Goal: Task Accomplishment & Management: Use online tool/utility

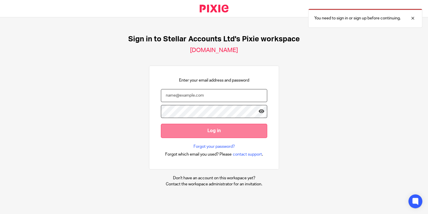
type input "[PERSON_NAME][EMAIL_ADDRESS][PERSON_NAME][DOMAIN_NAME]"
click at [225, 130] on input "Log in" at bounding box center [214, 131] width 106 height 14
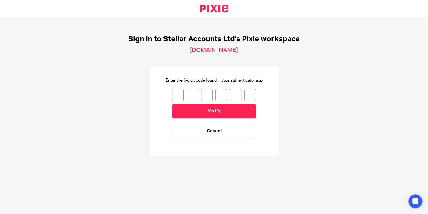
click at [172, 95] on input "number" at bounding box center [178, 95] width 12 height 12
type input "6"
type input "1"
type input "4"
type input "8"
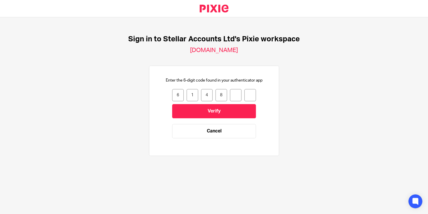
type input "5"
type input "1"
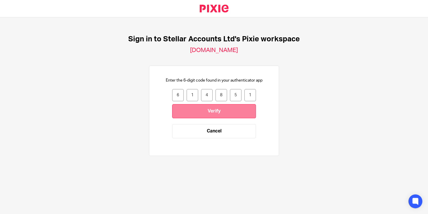
click at [192, 106] on input "Verify" at bounding box center [214, 111] width 84 height 14
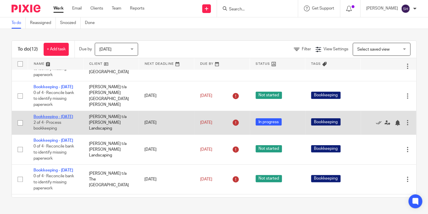
scroll to position [9, 0]
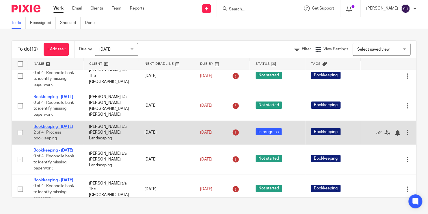
click at [58, 128] on link "Bookkeeping - [DATE]" at bounding box center [53, 126] width 40 height 4
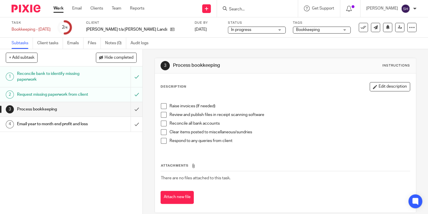
click at [162, 104] on span at bounding box center [164, 106] width 6 height 6
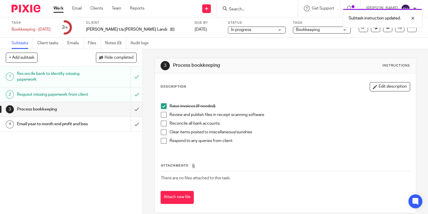
click at [162, 115] on span at bounding box center [164, 115] width 6 height 6
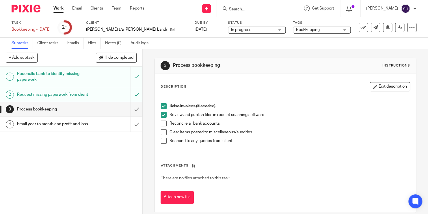
click at [59, 11] on link "Work" at bounding box center [58, 8] width 10 height 6
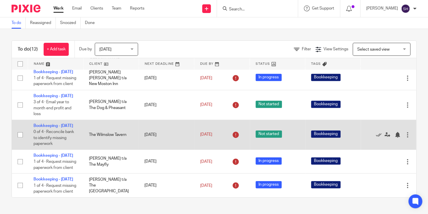
scroll to position [297, 0]
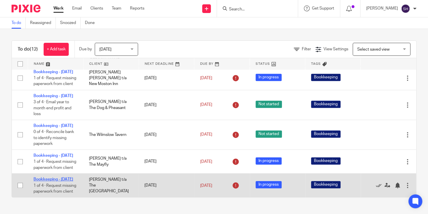
click at [44, 177] on link "Bookkeeping - [DATE]" at bounding box center [53, 179] width 40 height 4
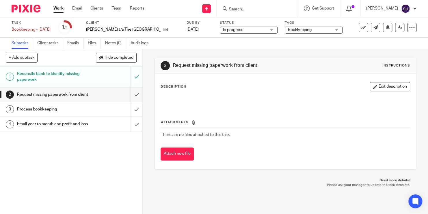
click at [61, 10] on link "Work" at bounding box center [58, 8] width 10 height 6
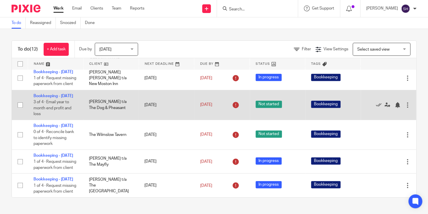
scroll to position [297, 0]
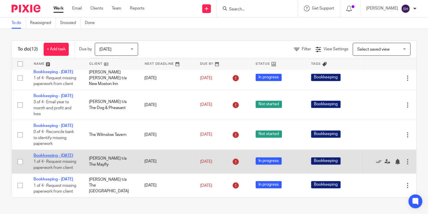
click at [46, 153] on link "Bookkeeping - July 2025" at bounding box center [53, 155] width 40 height 4
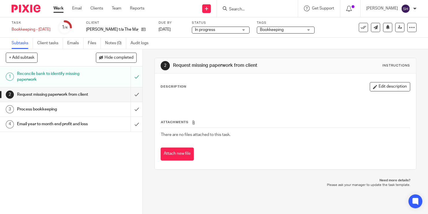
click at [83, 174] on div "1 Reconcile bank to identify missing paperwork 2 Request missing paperwork from…" at bounding box center [71, 139] width 142 height 147
click at [64, 9] on ul "Work Email Clients Team Reports" at bounding box center [103, 8] width 100 height 6
click at [67, 12] on div "Work Email Clients Team Reports Work Email Clients Team Reports Settings" at bounding box center [100, 8] width 105 height 17
click at [49, 8] on div "Work Email Clients Team Reports Work Email Clients Team Reports Settings" at bounding box center [100, 8] width 105 height 17
click at [54, 7] on link "Work" at bounding box center [58, 8] width 10 height 6
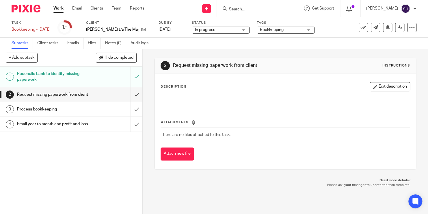
click at [62, 11] on link "Work" at bounding box center [58, 8] width 10 height 6
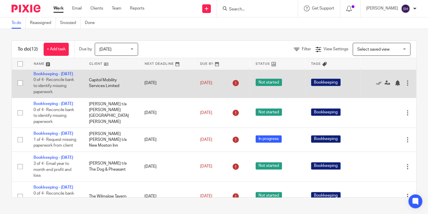
scroll to position [202, 0]
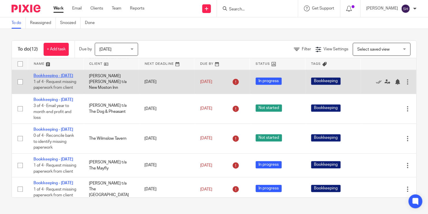
click at [54, 78] on link "Bookkeeping - [DATE]" at bounding box center [53, 76] width 40 height 4
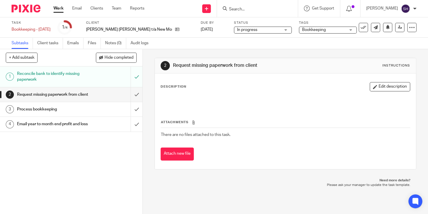
click at [60, 7] on link "Work" at bounding box center [58, 8] width 10 height 6
